Goal: Task Accomplishment & Management: Use online tool/utility

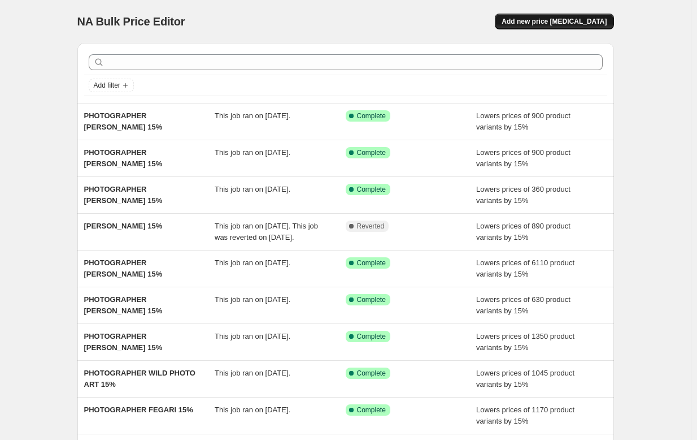
click at [561, 24] on span "Add new price [MEDICAL_DATA]" at bounding box center [554, 21] width 105 height 9
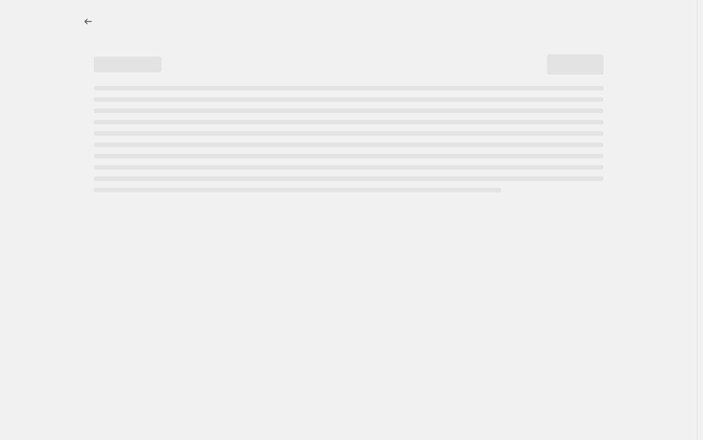
select select "percentage"
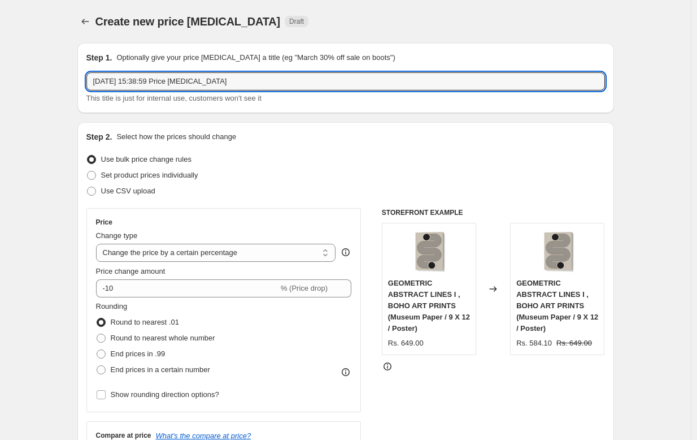
drag, startPoint x: 242, startPoint y: 84, endPoint x: 60, endPoint y: 75, distance: 182.8
paste input "[PERSON_NAME]"
type input "[PERSON_NAME] 15%"
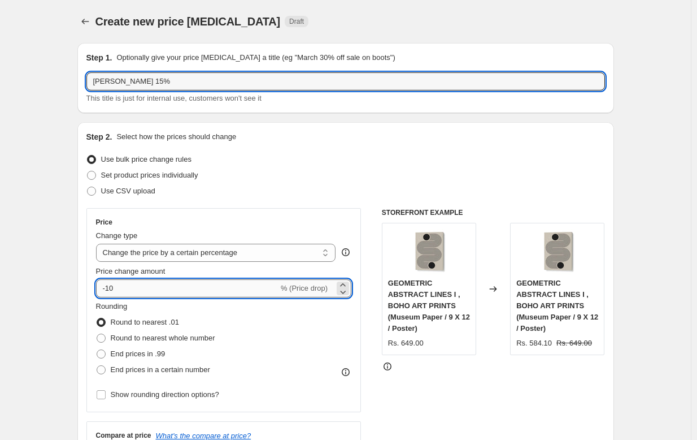
click at [159, 287] on input "-10" at bounding box center [187, 288] width 183 height 18
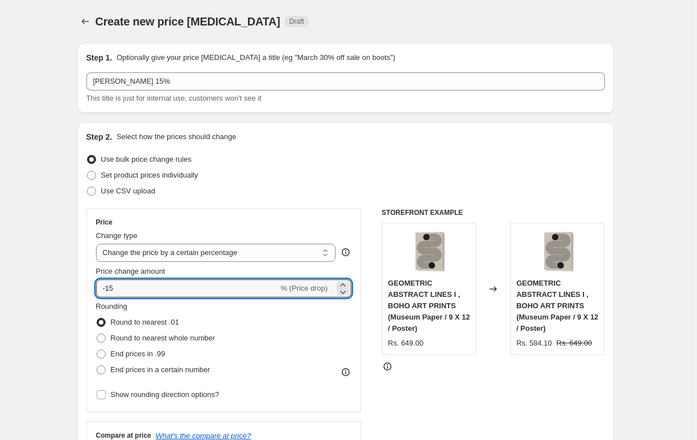
type input "-15"
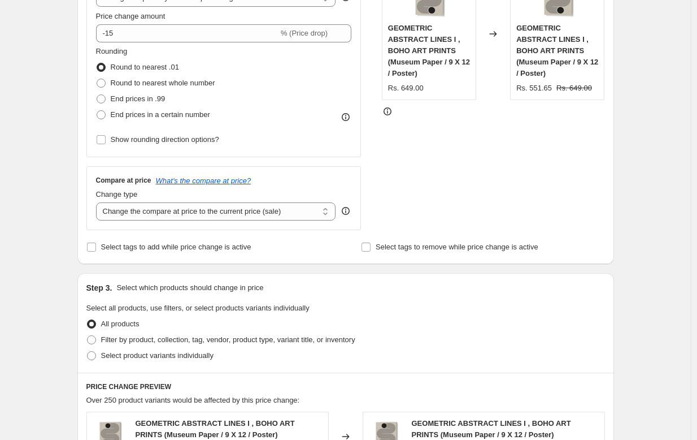
scroll to position [408, 0]
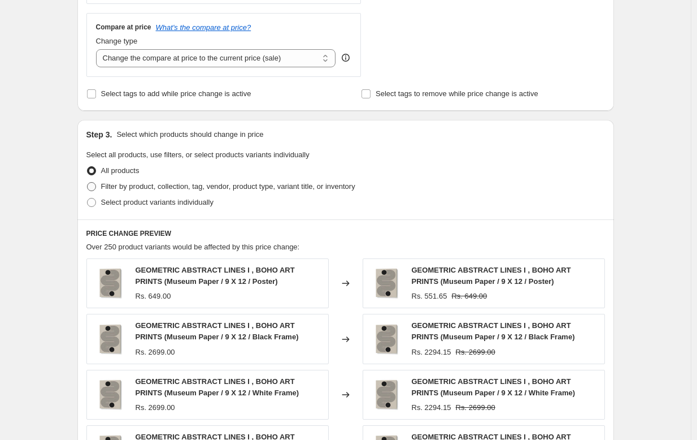
click at [157, 183] on span "Filter by product, collection, tag, vendor, product type, variant title, or inv…" at bounding box center [228, 186] width 254 height 8
click at [88, 183] on input "Filter by product, collection, tag, vendor, product type, variant title, or inv…" at bounding box center [87, 182] width 1 height 1
radio input "true"
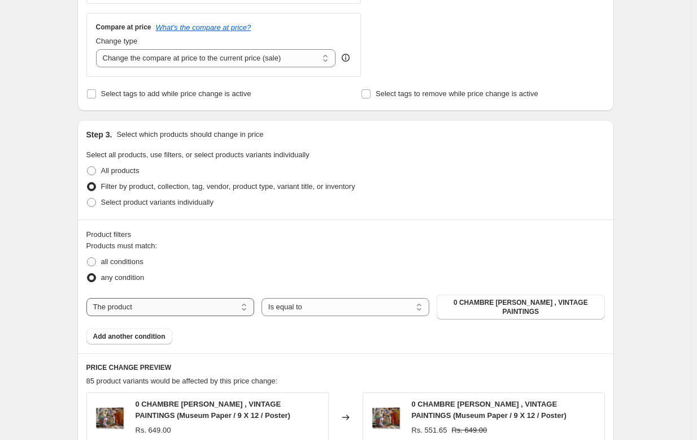
click at [175, 305] on select "The product The product's collection The product's tag The product's vendor The…" at bounding box center [170, 307] width 168 height 18
select select "collection"
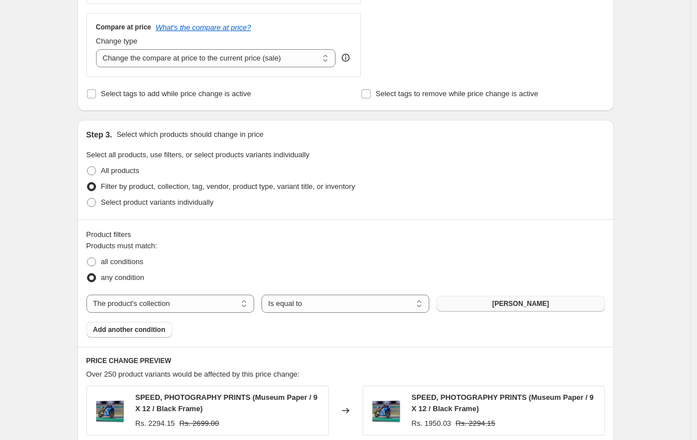
click at [512, 301] on span "[PERSON_NAME]" at bounding box center [520, 303] width 57 height 9
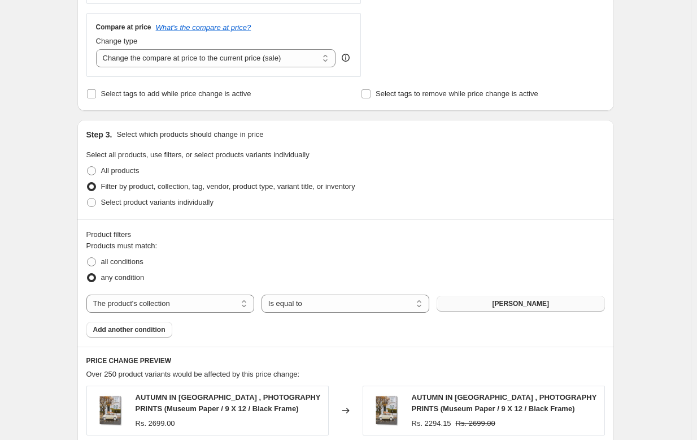
scroll to position [834, 0]
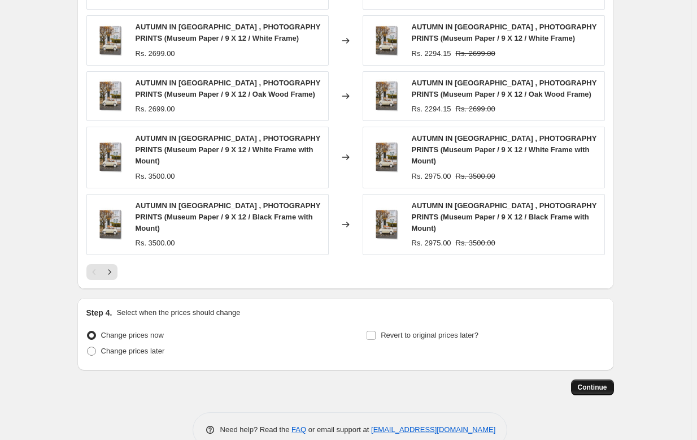
click at [601, 379] on button "Continue" at bounding box center [592, 387] width 43 height 16
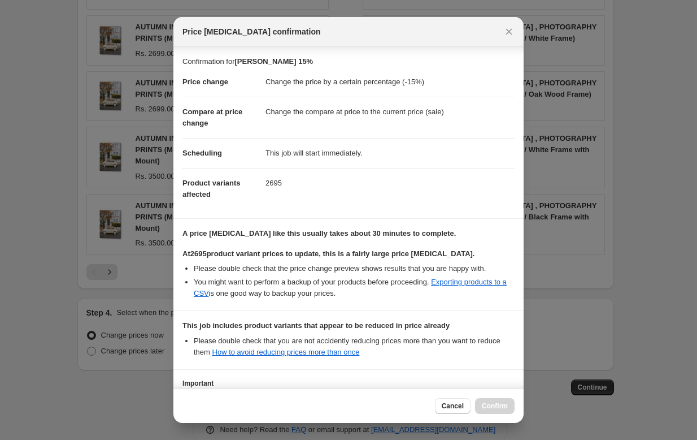
scroll to position [109, 0]
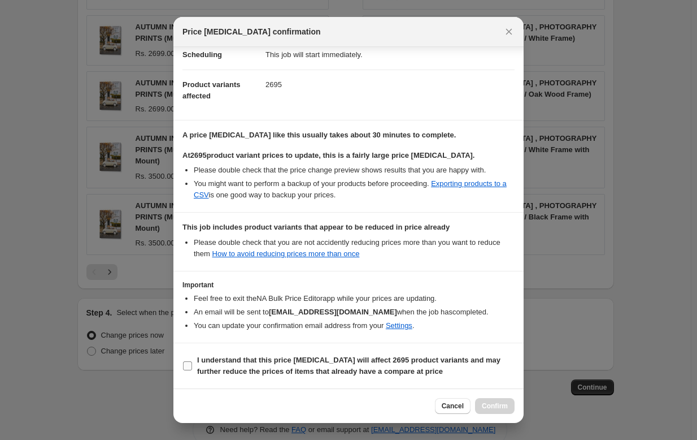
drag, startPoint x: 288, startPoint y: 367, endPoint x: 322, endPoint y: 371, distance: 34.2
click at [288, 367] on b "I understand that this price [MEDICAL_DATA] will affect 2695 product variants a…" at bounding box center [349, 366] width 304 height 20
click at [302, 359] on b "I understand that this price [MEDICAL_DATA] will affect 2695 product variants a…" at bounding box center [349, 366] width 304 height 20
click at [192, 361] on input "I understand that this price [MEDICAL_DATA] will affect 2695 product variants a…" at bounding box center [187, 365] width 9 height 9
checkbox input "true"
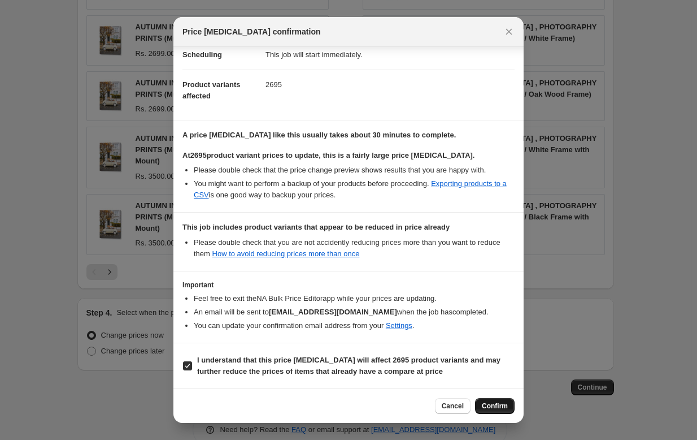
click at [502, 406] on span "Confirm" at bounding box center [495, 405] width 26 height 9
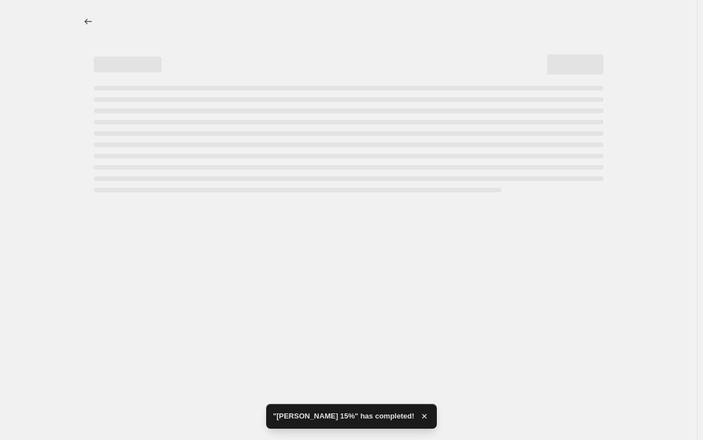
select select "percentage"
select select "collection"
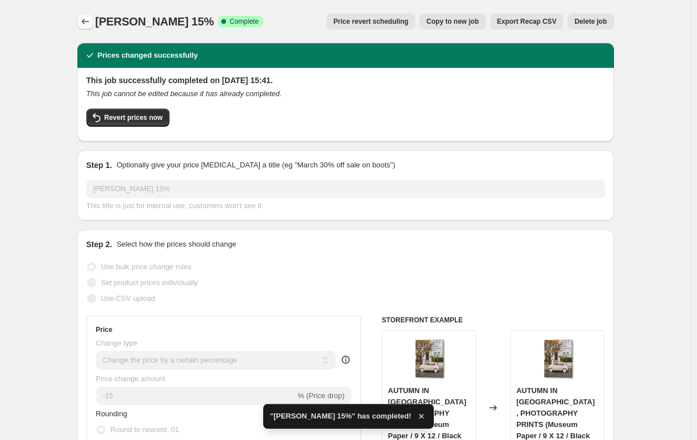
click at [90, 20] on icon "Price change jobs" at bounding box center [85, 21] width 11 height 11
